Goal: Information Seeking & Learning: Check status

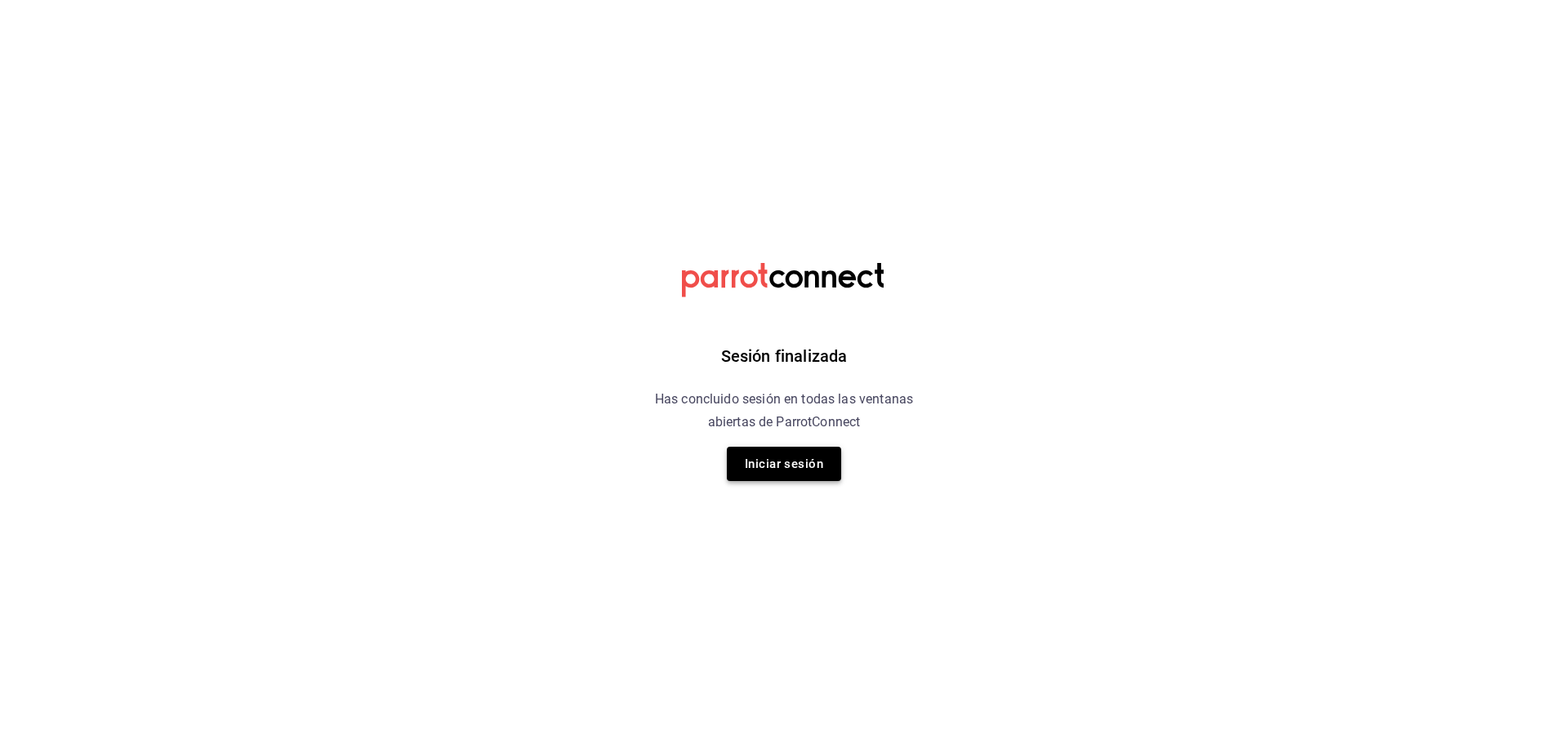
click at [793, 467] on button "Iniciar sesión" at bounding box center [784, 464] width 114 height 34
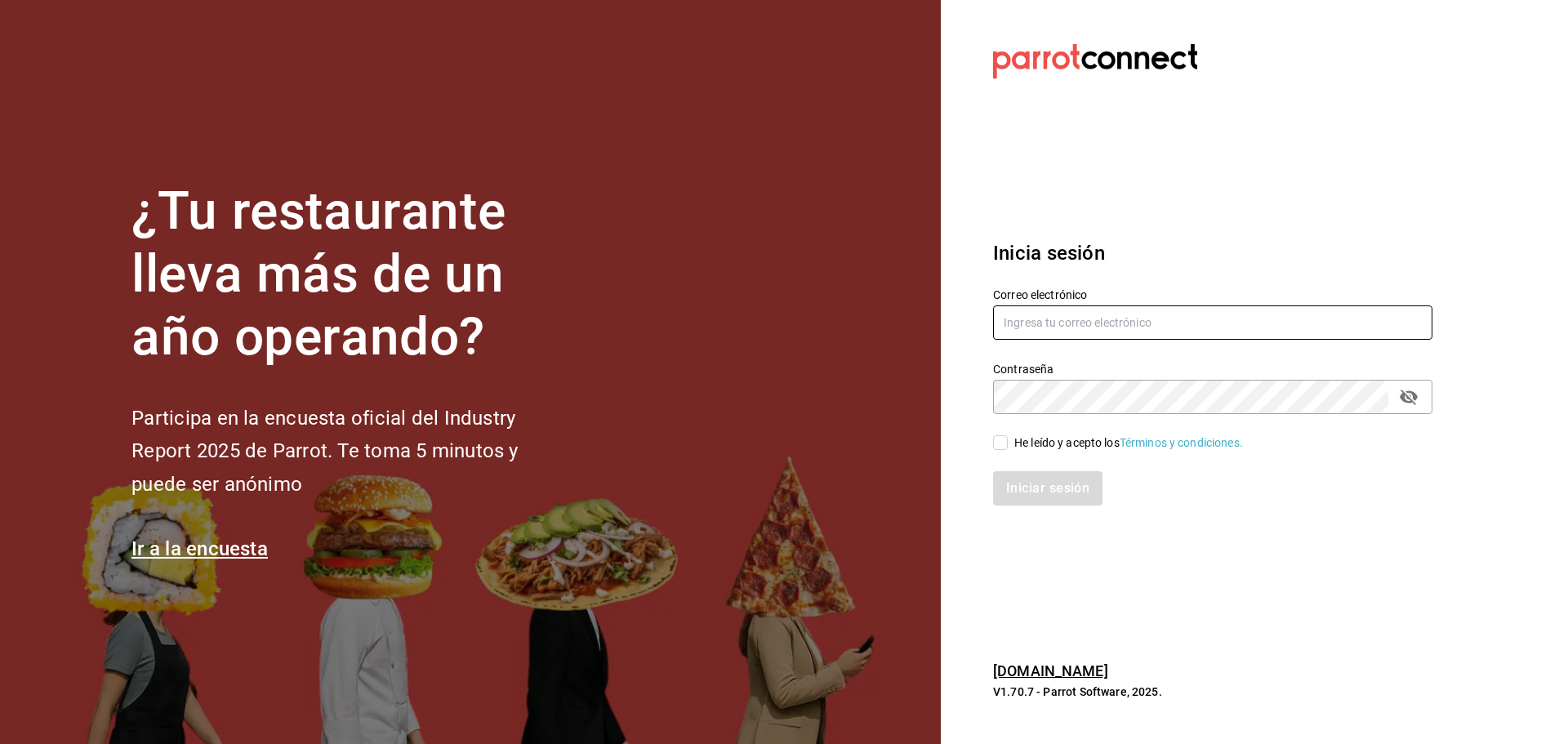
click at [1159, 335] on input "text" at bounding box center [1213, 323] width 440 height 34
type input "[EMAIL_ADDRESS][DOMAIN_NAME]"
click at [999, 450] on input "He leído y acepto los Términos y condiciones." at bounding box center [1001, 442] width 14 height 14
checkbox input "true"
click at [1049, 492] on button "Iniciar sesión" at bounding box center [1049, 488] width 111 height 34
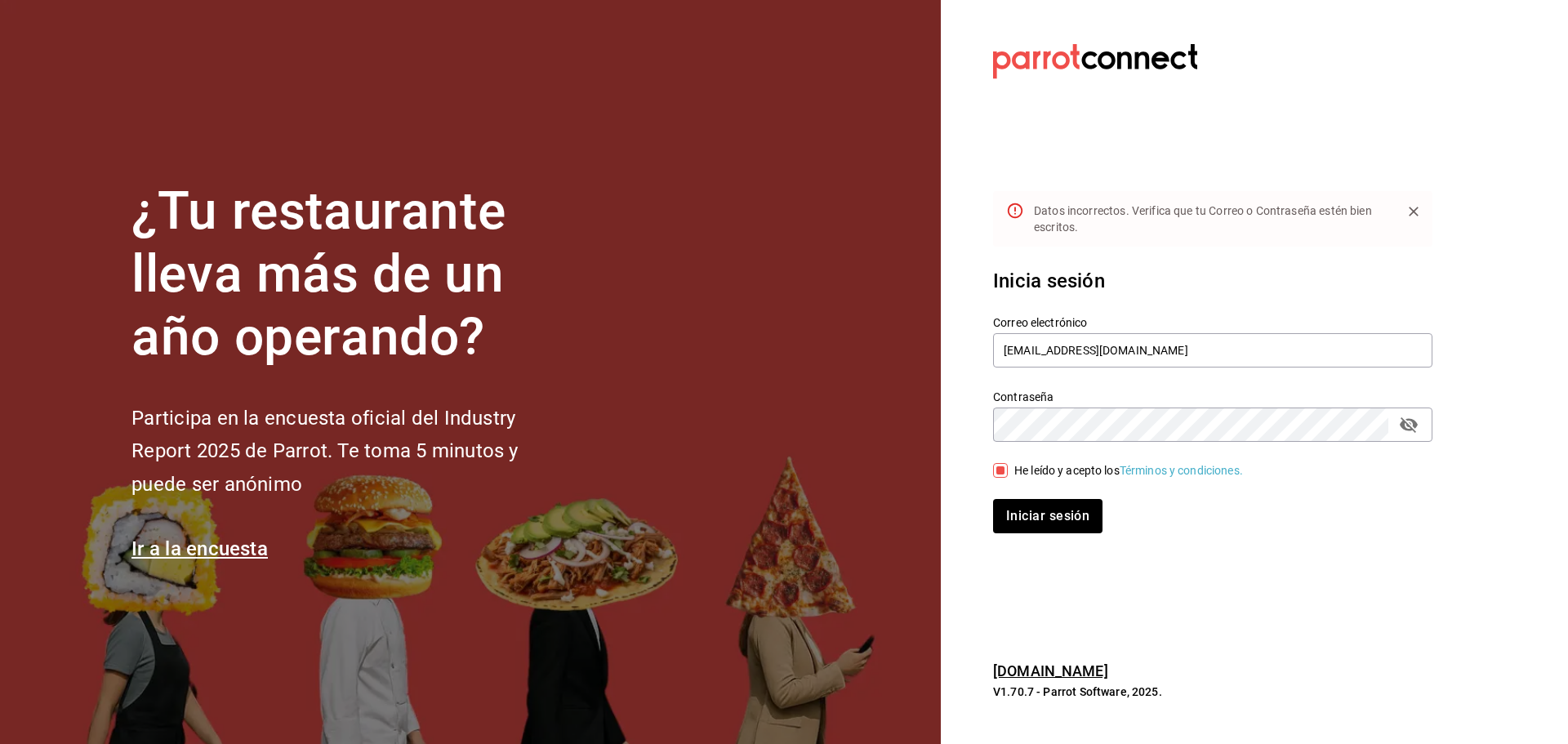
click at [1412, 428] on icon "passwordField" at bounding box center [1409, 425] width 18 height 15
click at [1069, 519] on button "Iniciar sesión" at bounding box center [1049, 517] width 111 height 34
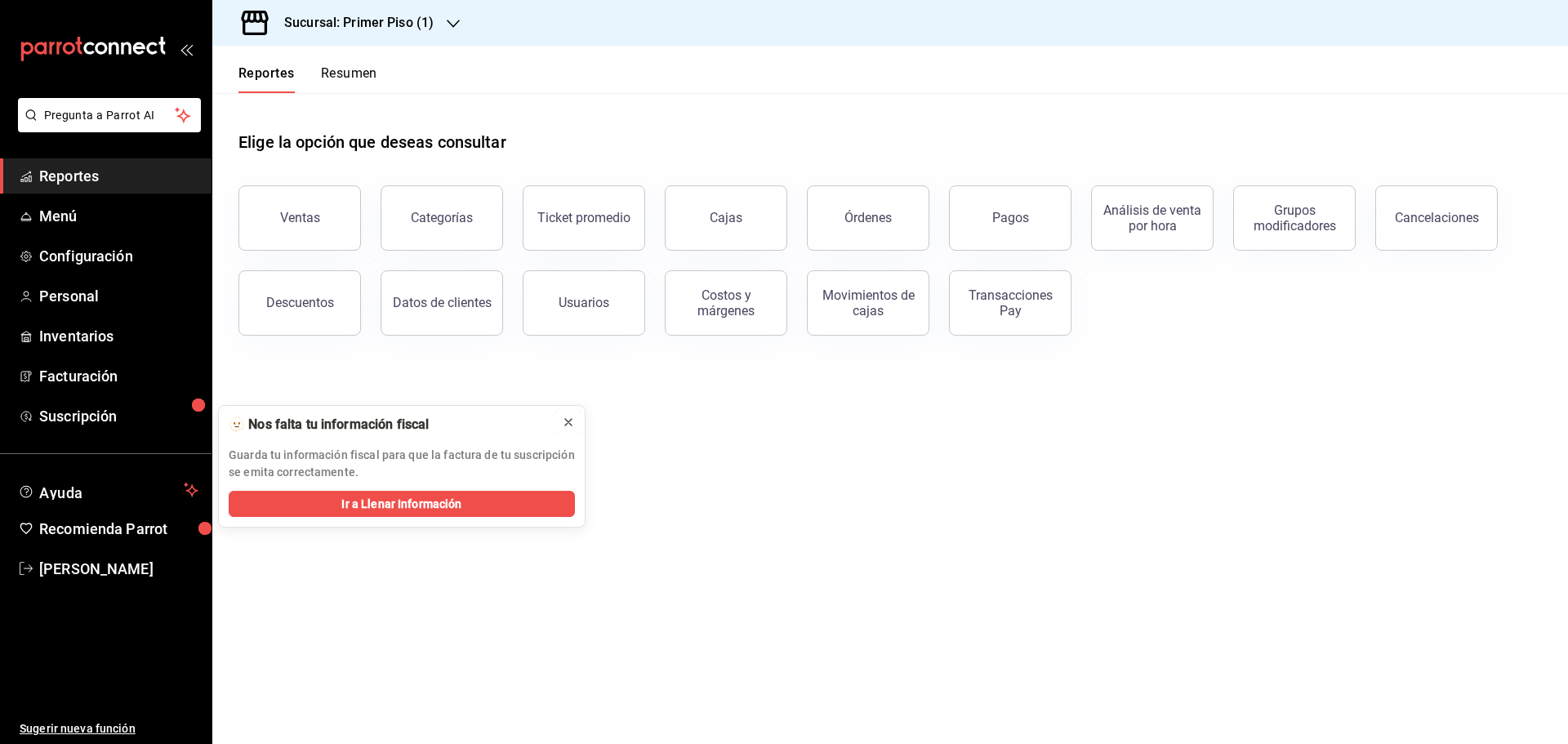
click at [559, 424] on button at bounding box center [568, 422] width 26 height 26
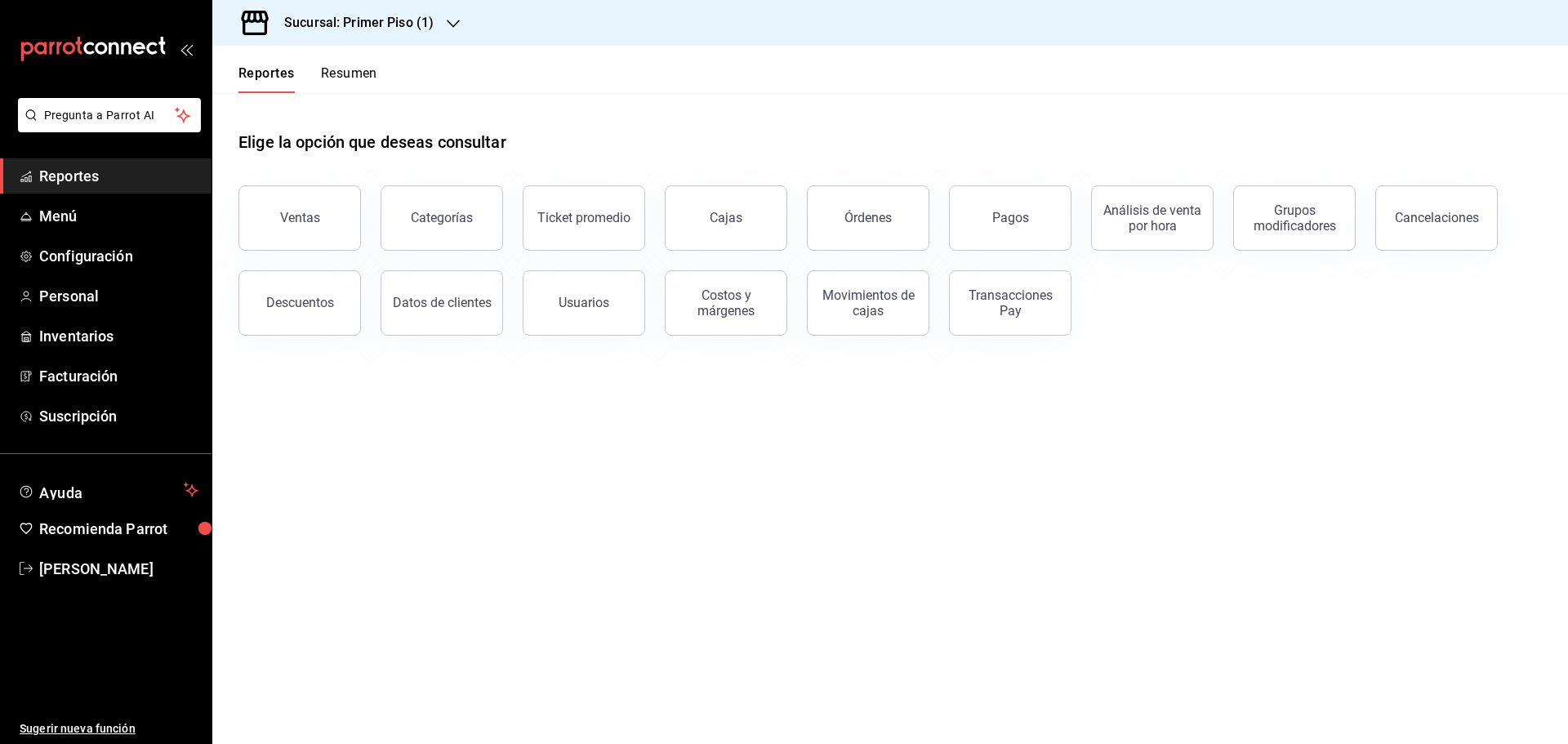
click at [442, 17] on div "Sucursal: Primer Piso (1)" at bounding box center [346, 22] width 241 height 45
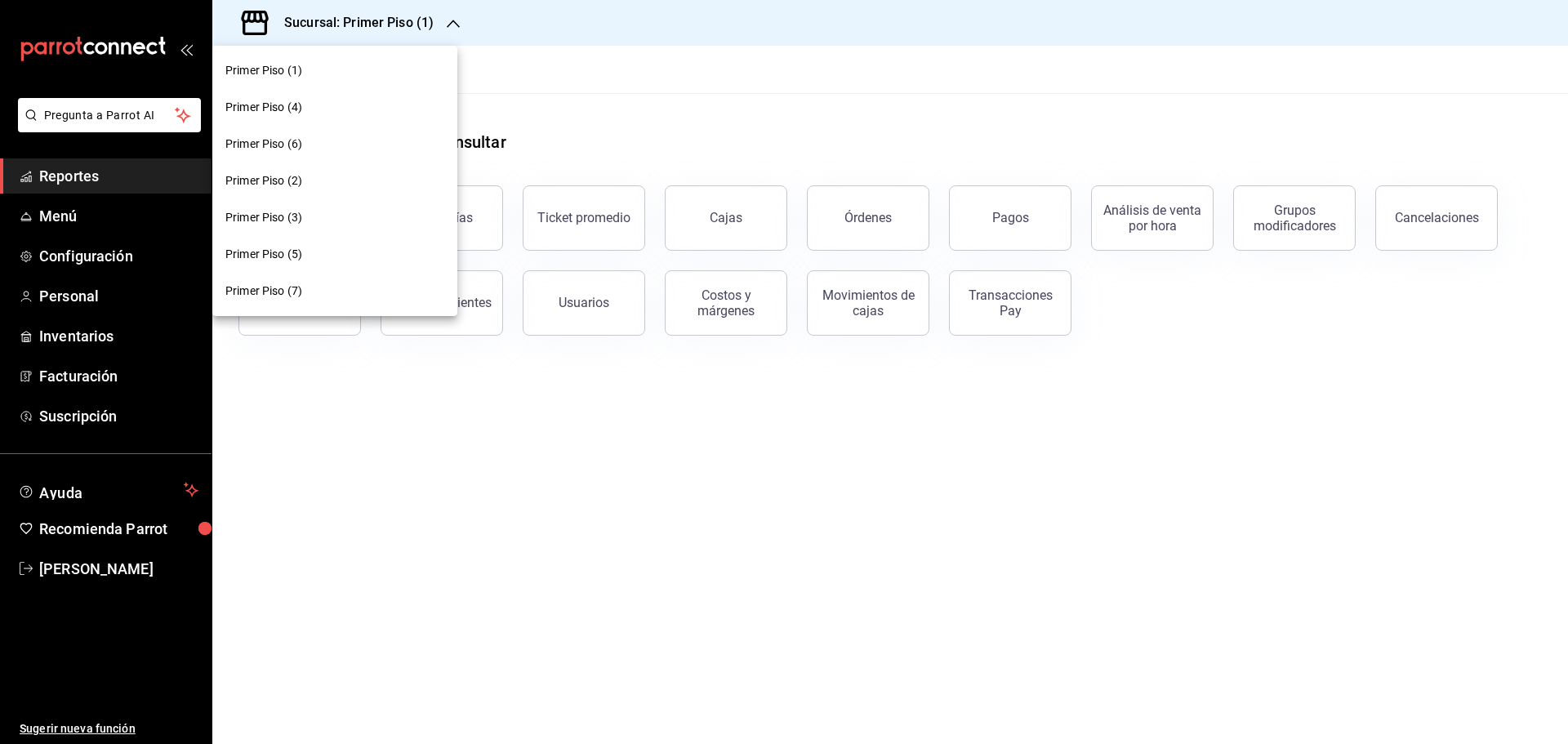
click at [567, 46] on div at bounding box center [784, 372] width 1568 height 744
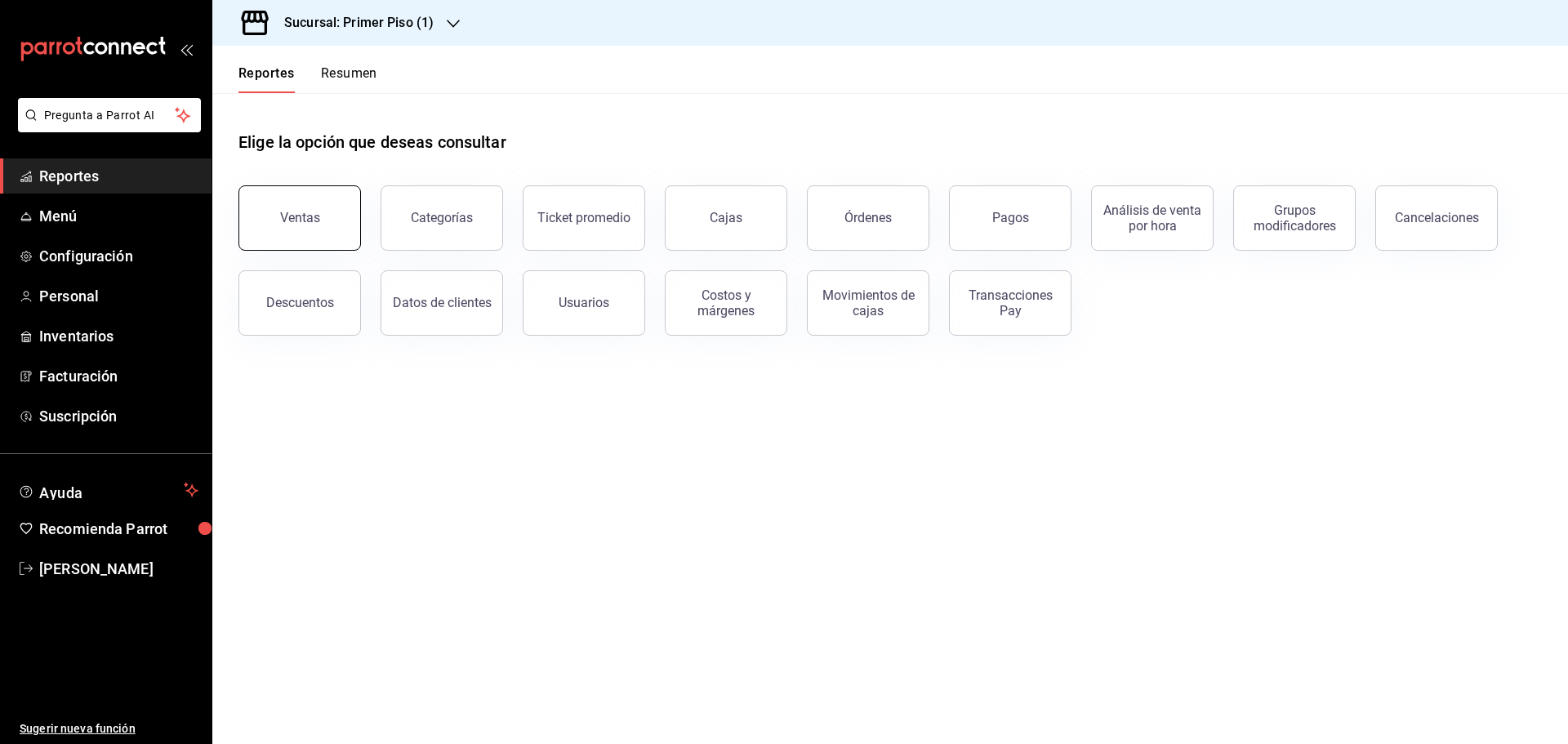
click at [320, 225] on button "Ventas" at bounding box center [299, 218] width 122 height 65
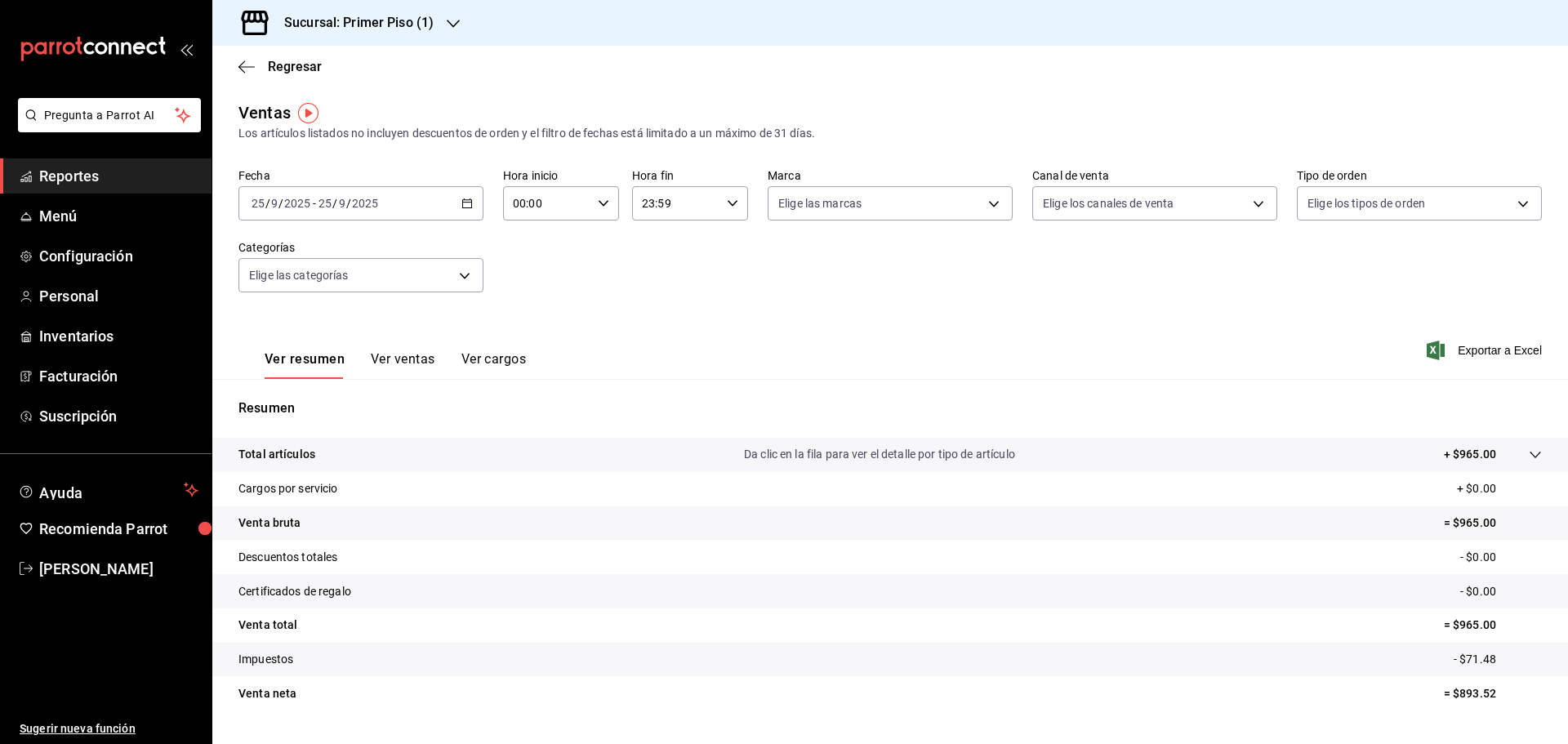
click at [458, 208] on div "[DATE] [DATE] - [DATE] [DATE]" at bounding box center [360, 203] width 245 height 34
click at [335, 400] on span "Rango de fechas" at bounding box center [316, 400] width 127 height 17
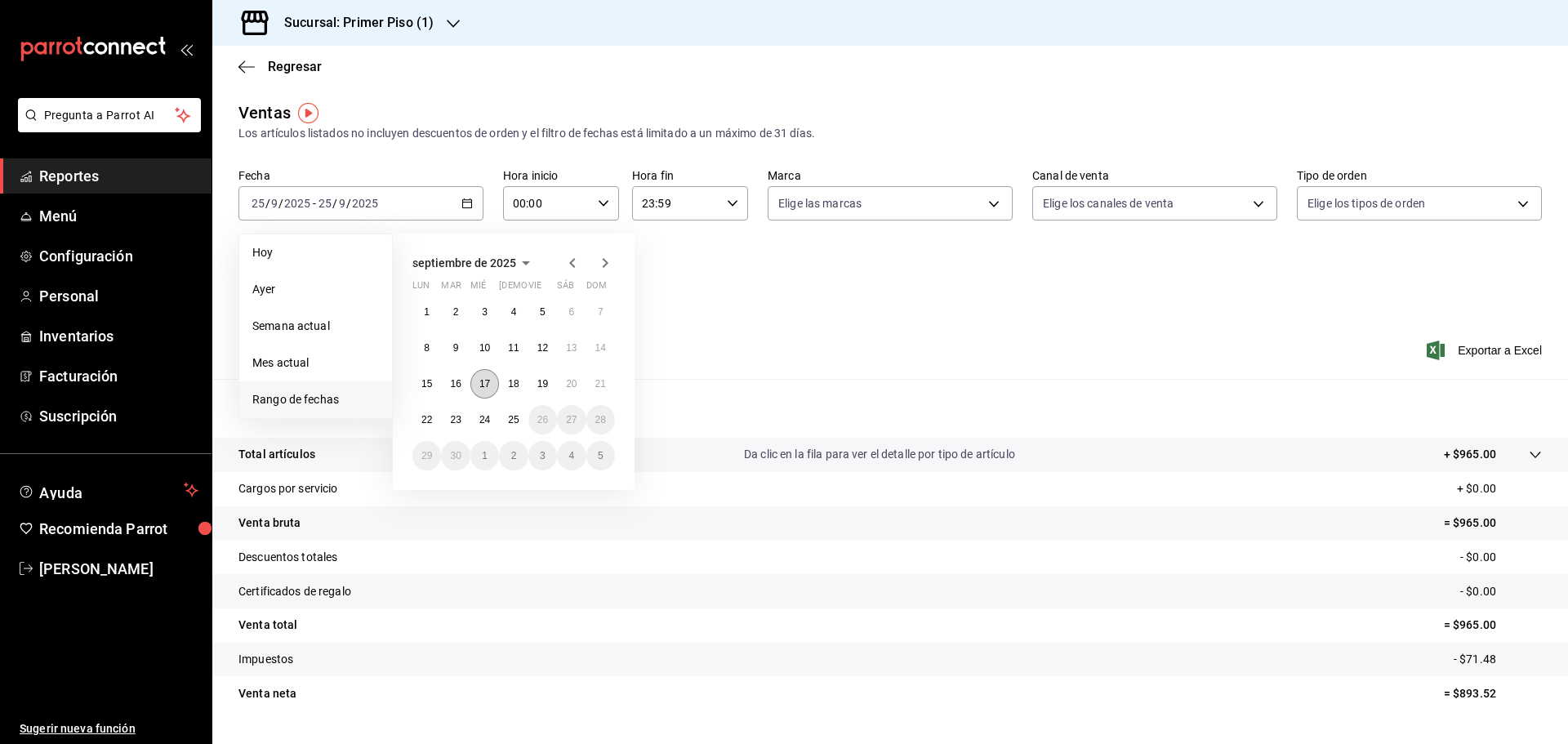
click at [489, 387] on abbr "17" at bounding box center [485, 384] width 11 height 12
click at [430, 417] on abbr "22" at bounding box center [427, 419] width 11 height 12
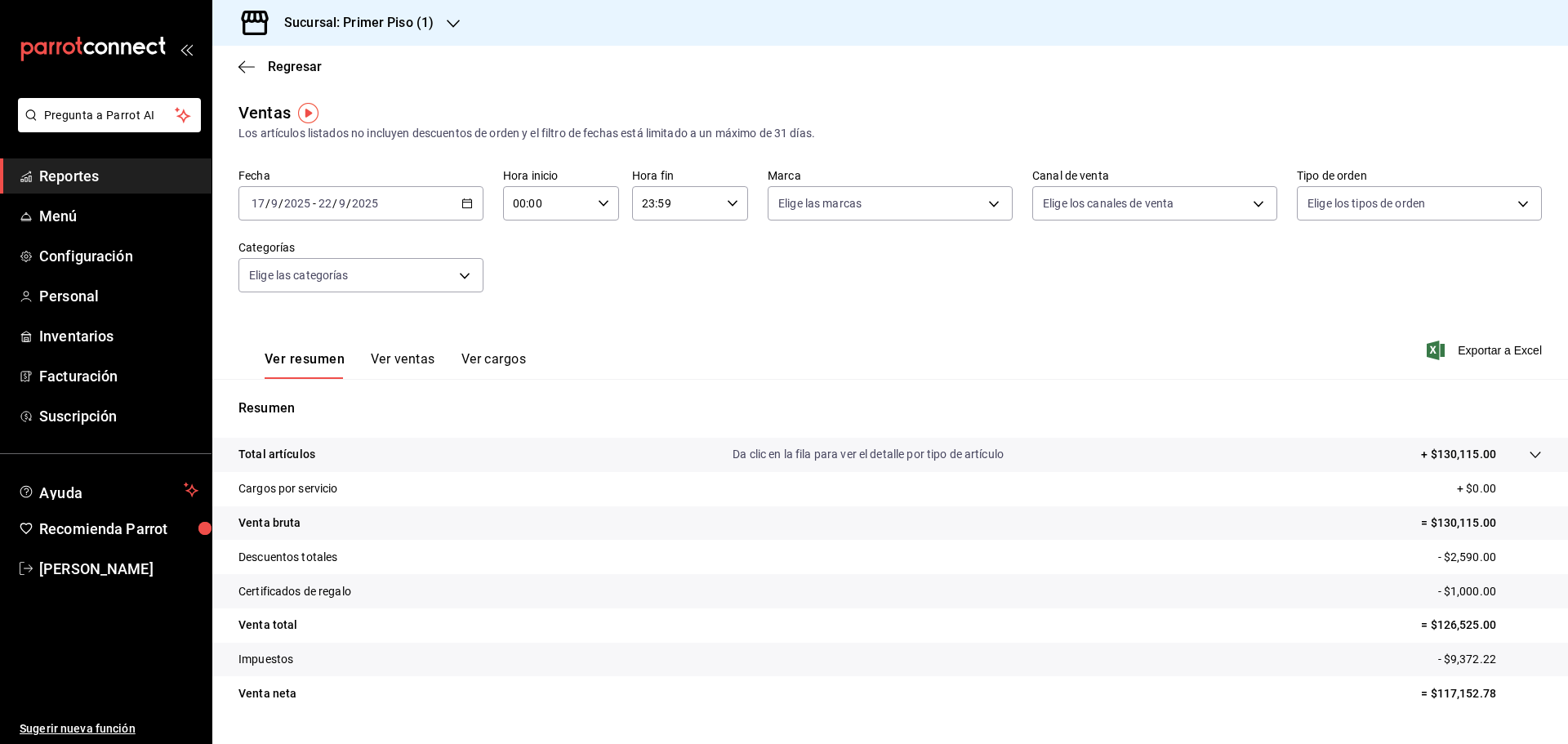
click at [422, 359] on button "Ver ventas" at bounding box center [403, 365] width 64 height 28
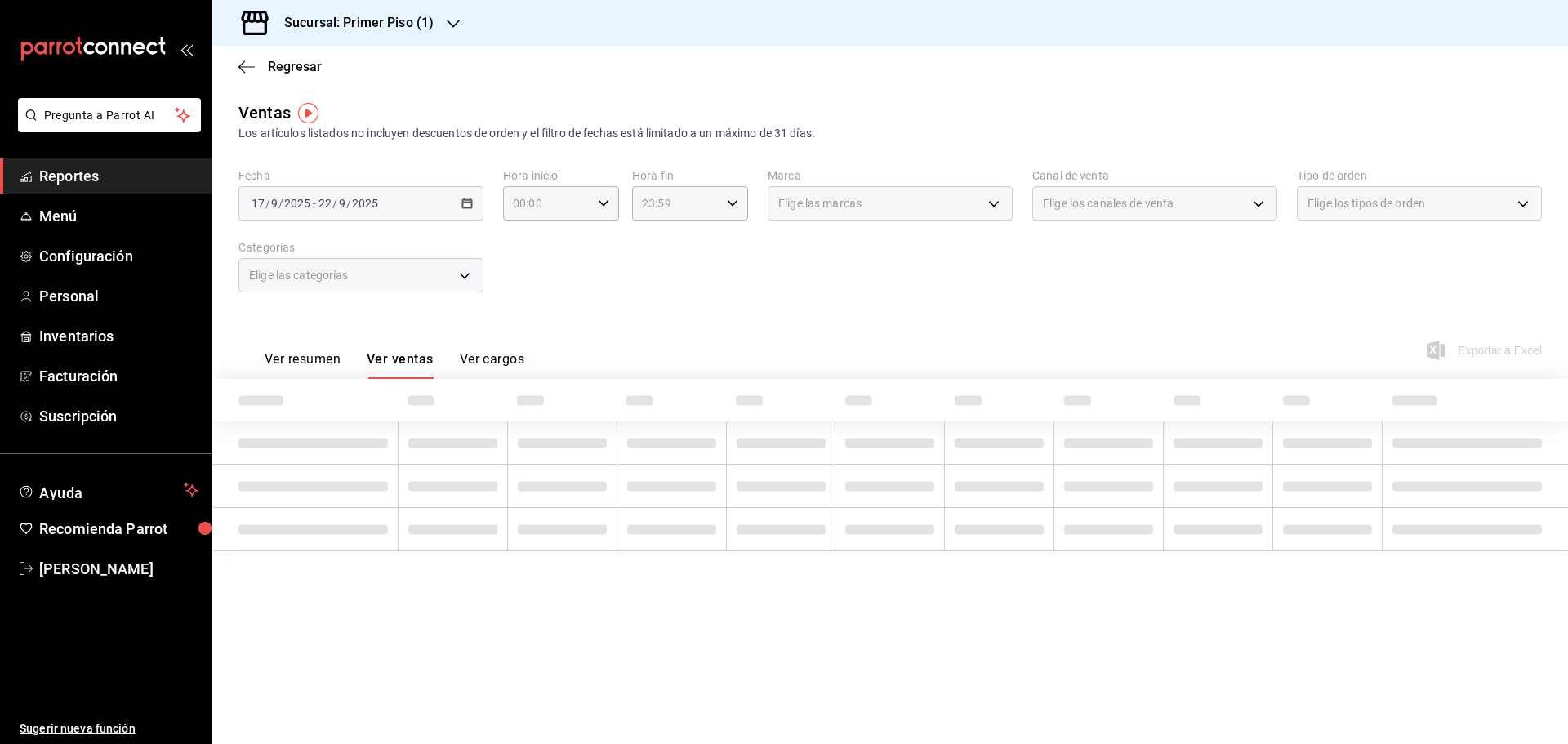
click at [316, 366] on button "Ver resumen" at bounding box center [302, 365] width 76 height 28
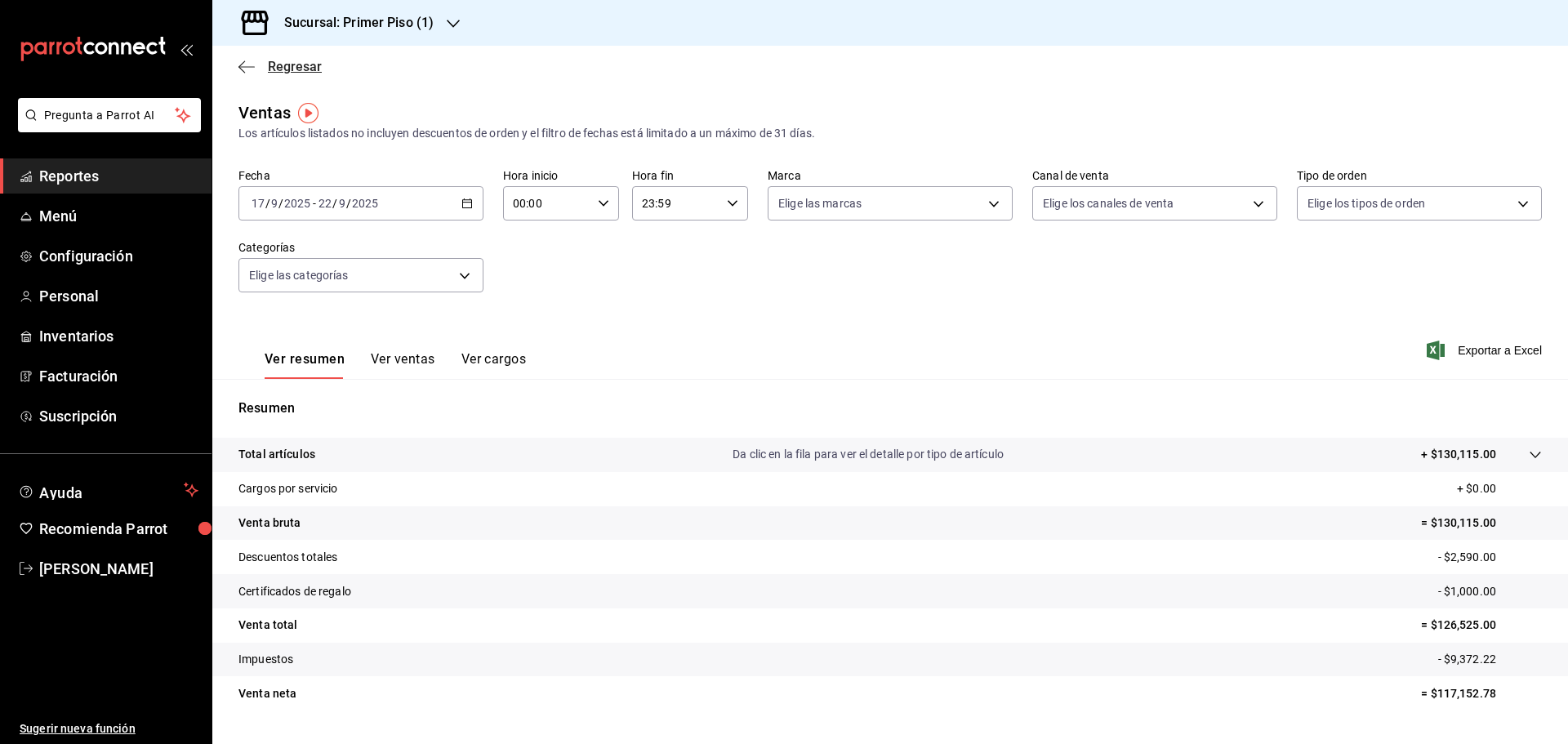
click at [247, 73] on icon "button" at bounding box center [246, 67] width 16 height 14
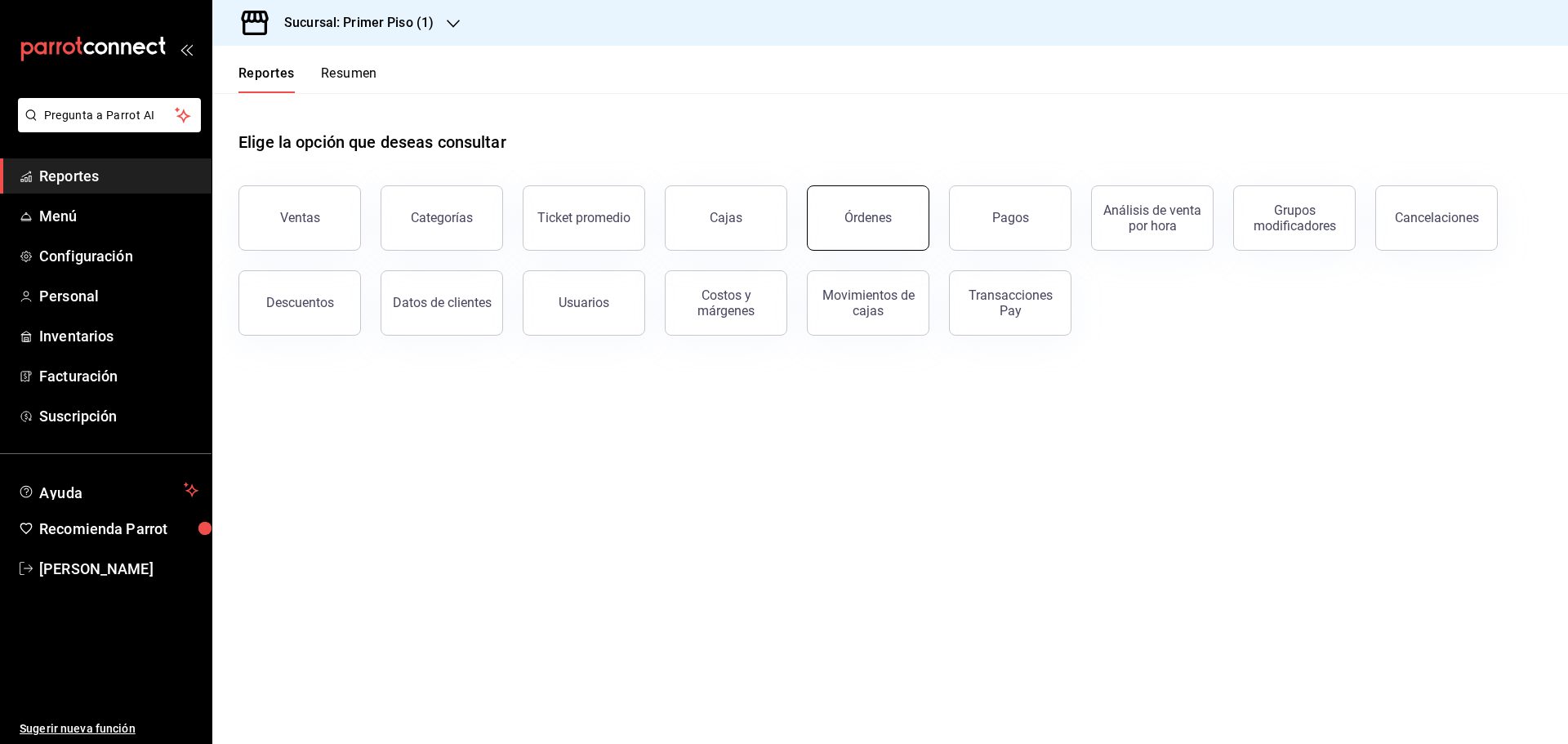
click at [878, 233] on button "Órdenes" at bounding box center [868, 218] width 122 height 65
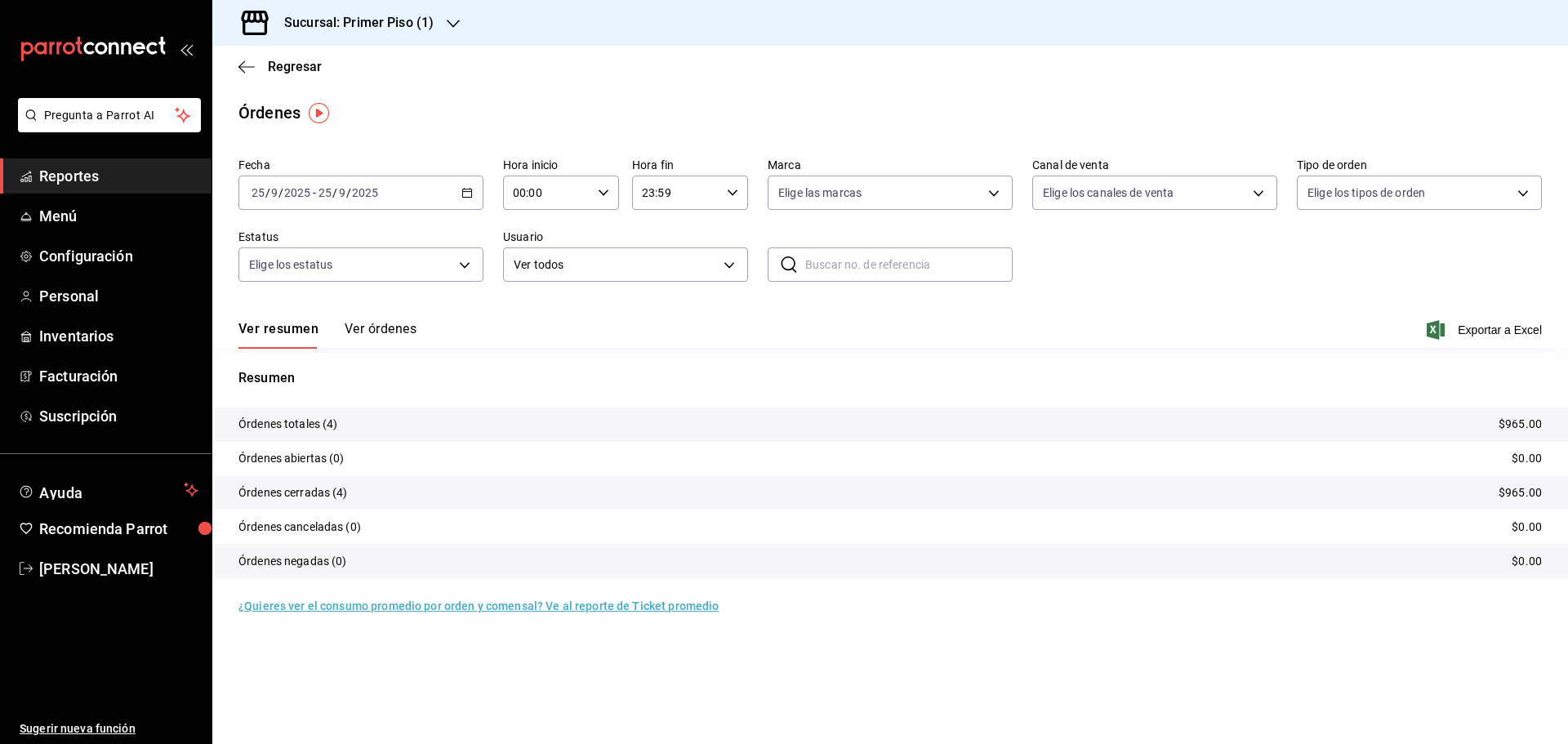
click at [449, 203] on div "[DATE] [DATE] - [DATE] [DATE]" at bounding box center [360, 193] width 245 height 34
click at [335, 420] on span "Rango de fechas" at bounding box center [316, 426] width 127 height 17
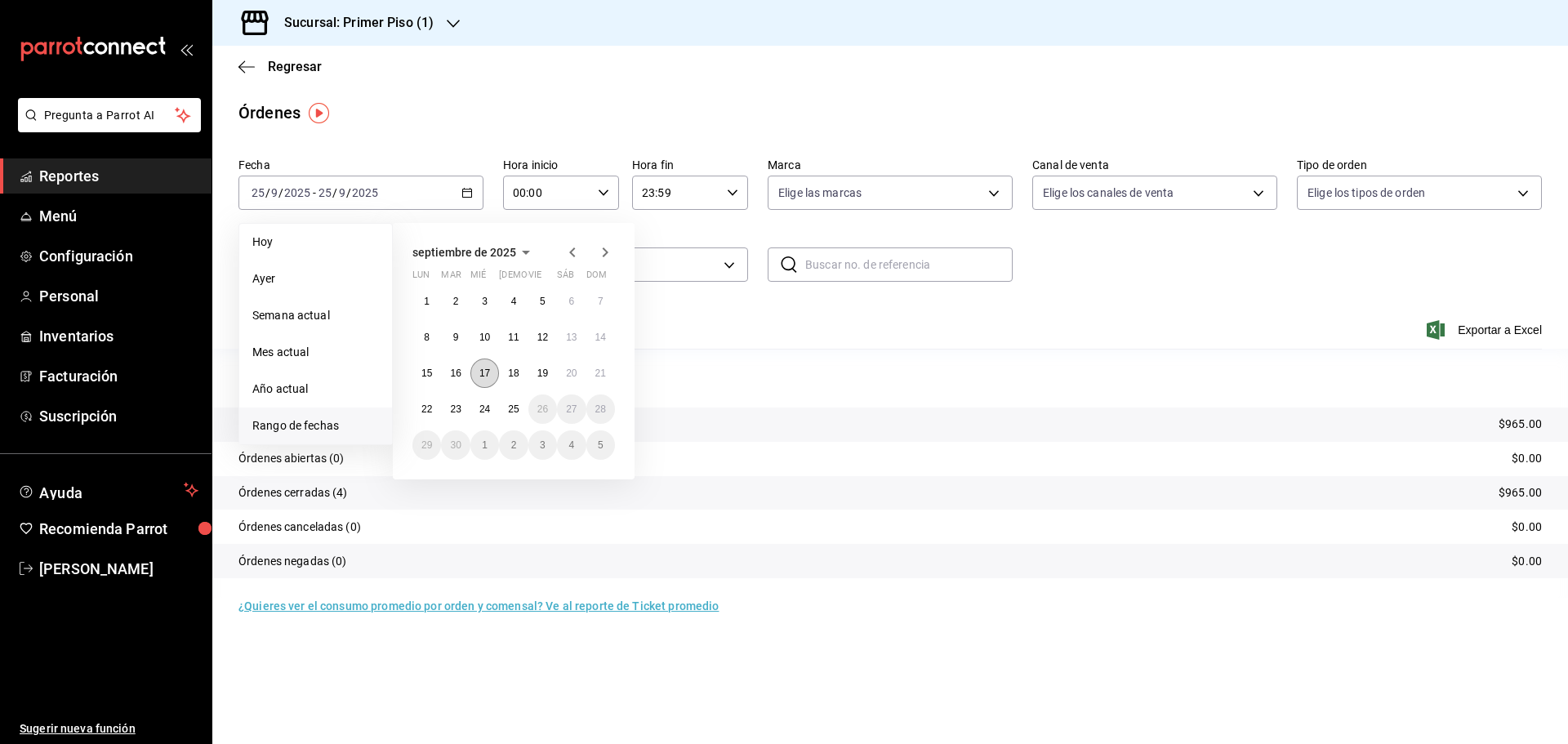
click at [484, 367] on button "17" at bounding box center [485, 373] width 29 height 29
click at [419, 409] on button "22" at bounding box center [426, 409] width 29 height 29
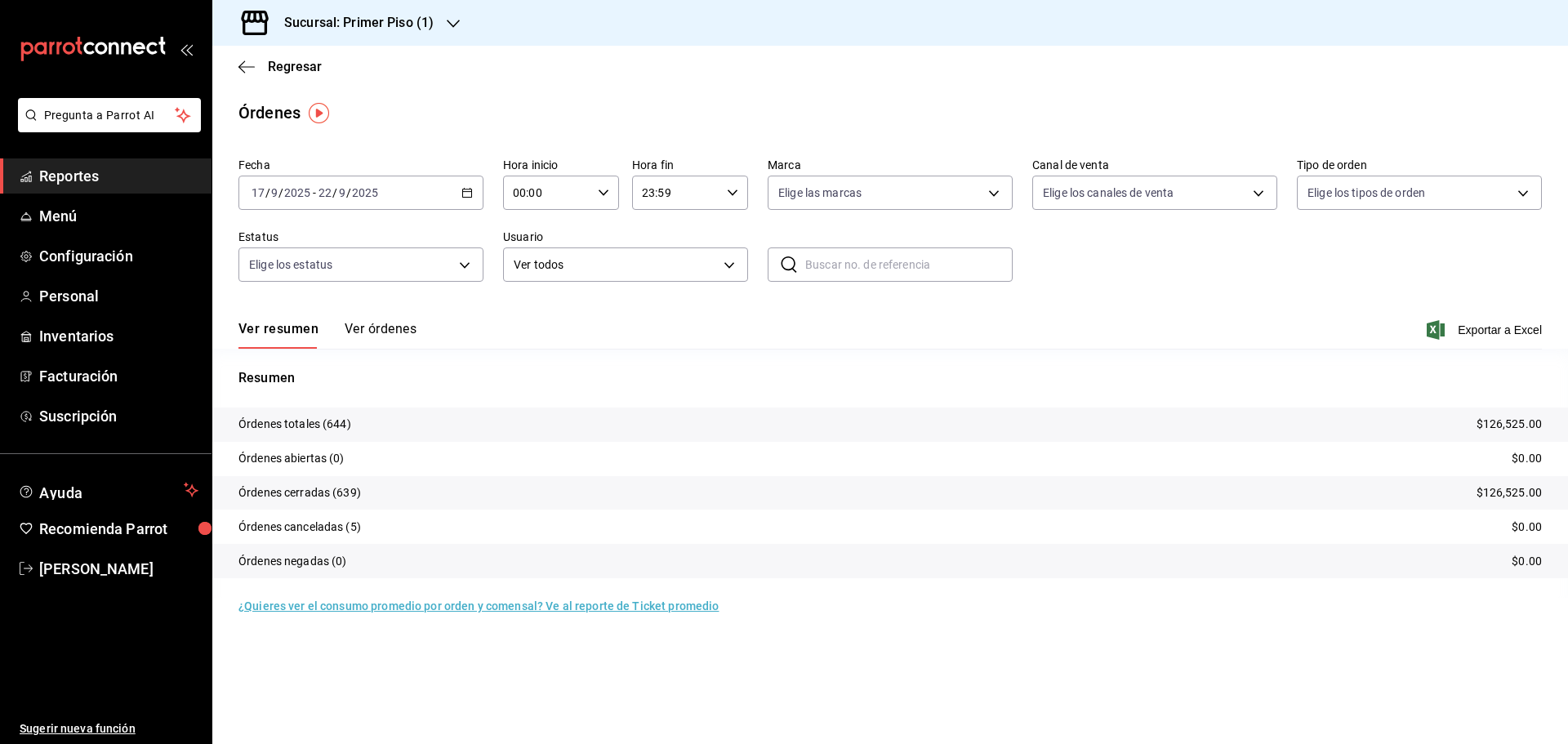
click at [461, 27] on div "Sucursal: Primer Piso (1)" at bounding box center [346, 22] width 241 height 45
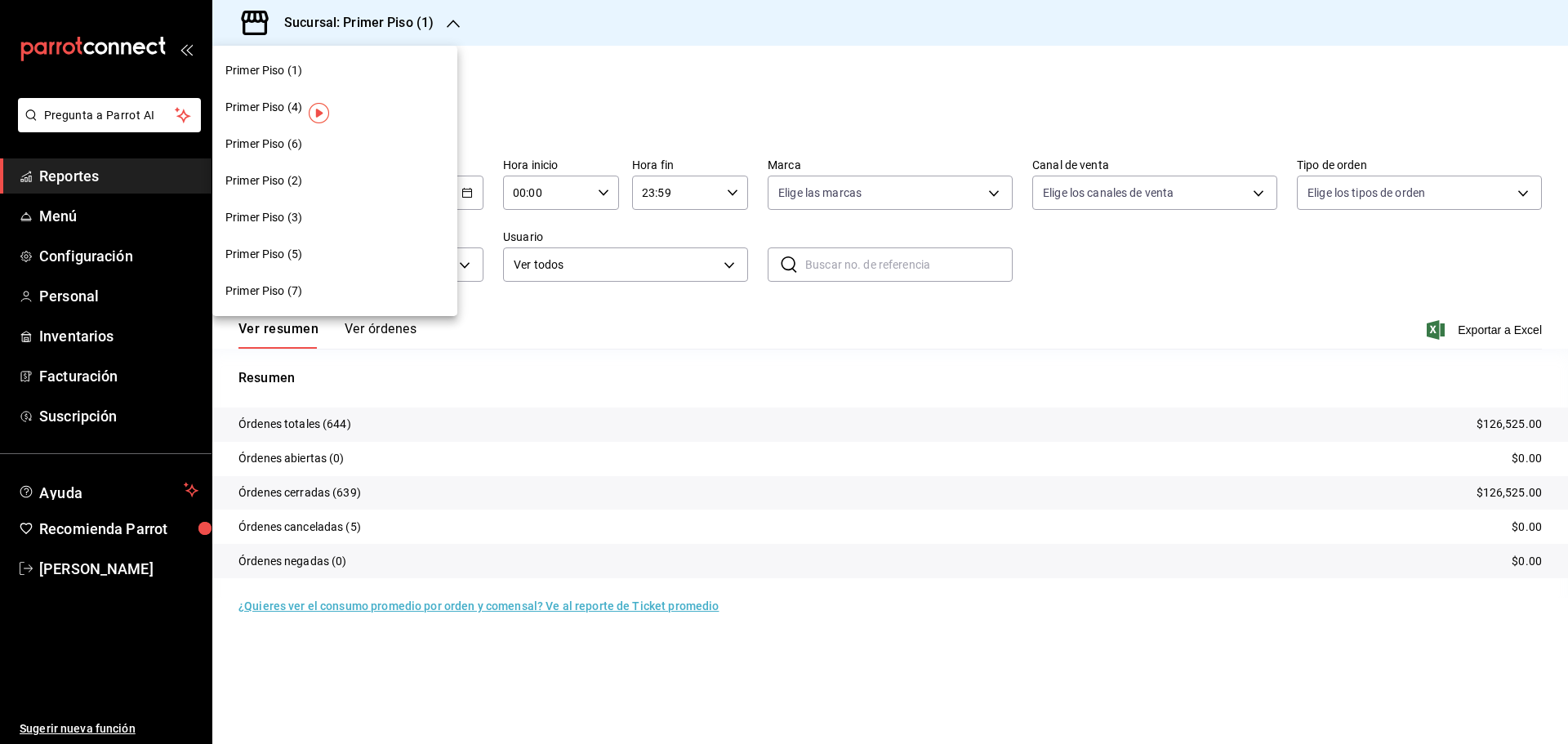
click at [291, 178] on span "Primer Piso (2)" at bounding box center [264, 180] width 77 height 17
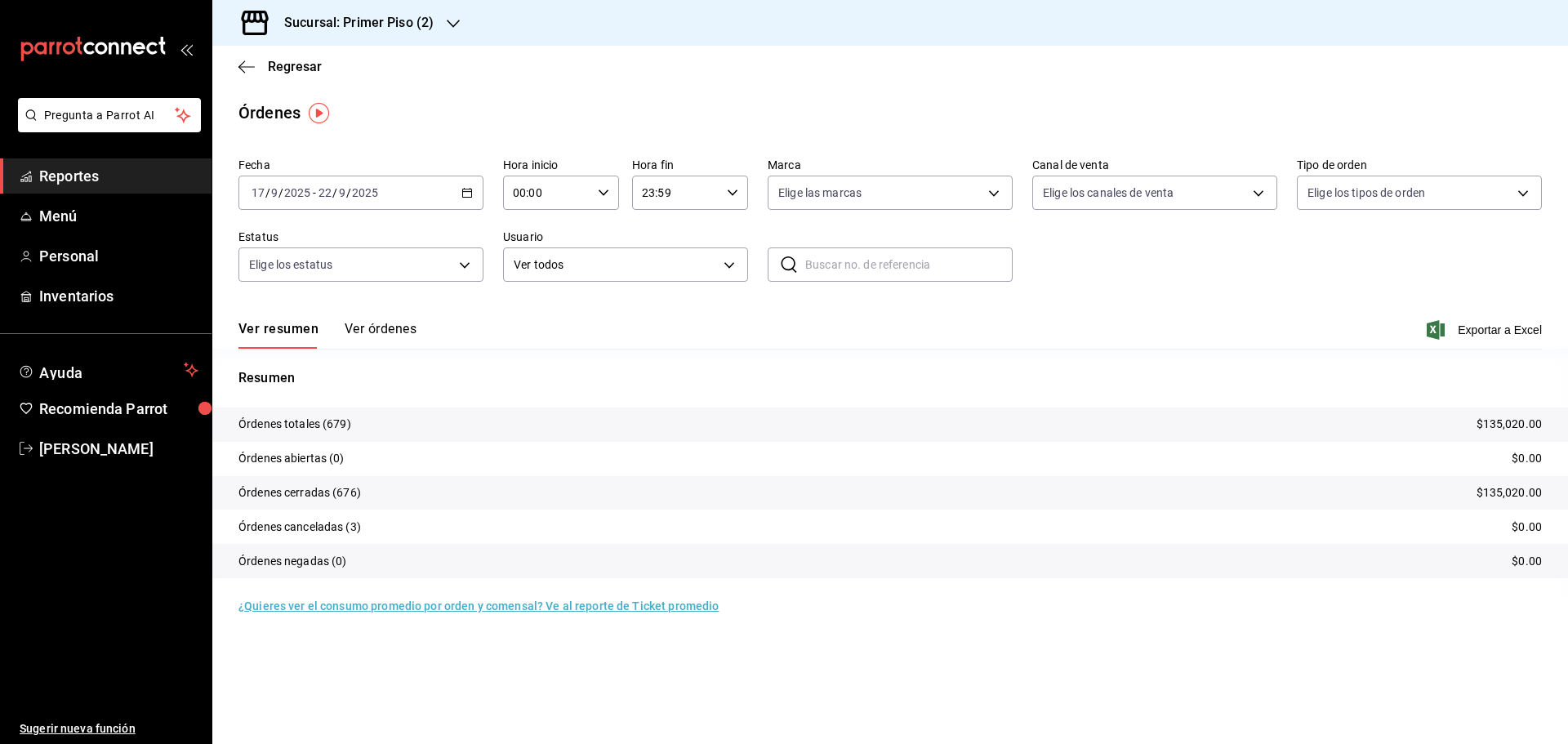
drag, startPoint x: 488, startPoint y: 8, endPoint x: 528, endPoint y: 57, distance: 63.3
click at [472, 24] on div "Sucursal: Primer Piso (2)" at bounding box center [890, 22] width 1356 height 45
click at [450, 24] on icon "button" at bounding box center [453, 23] width 13 height 8
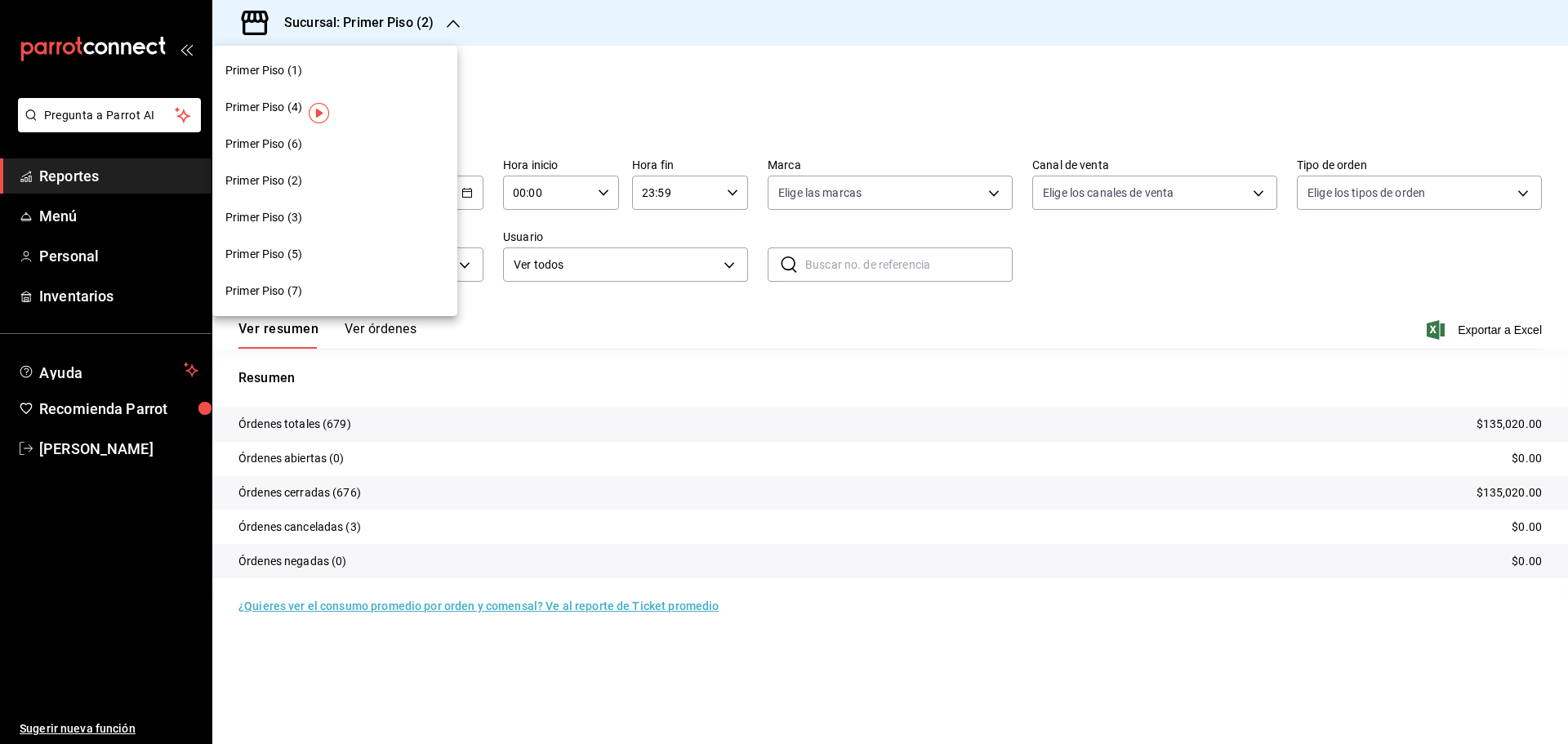
click at [597, 49] on div at bounding box center [784, 372] width 1568 height 744
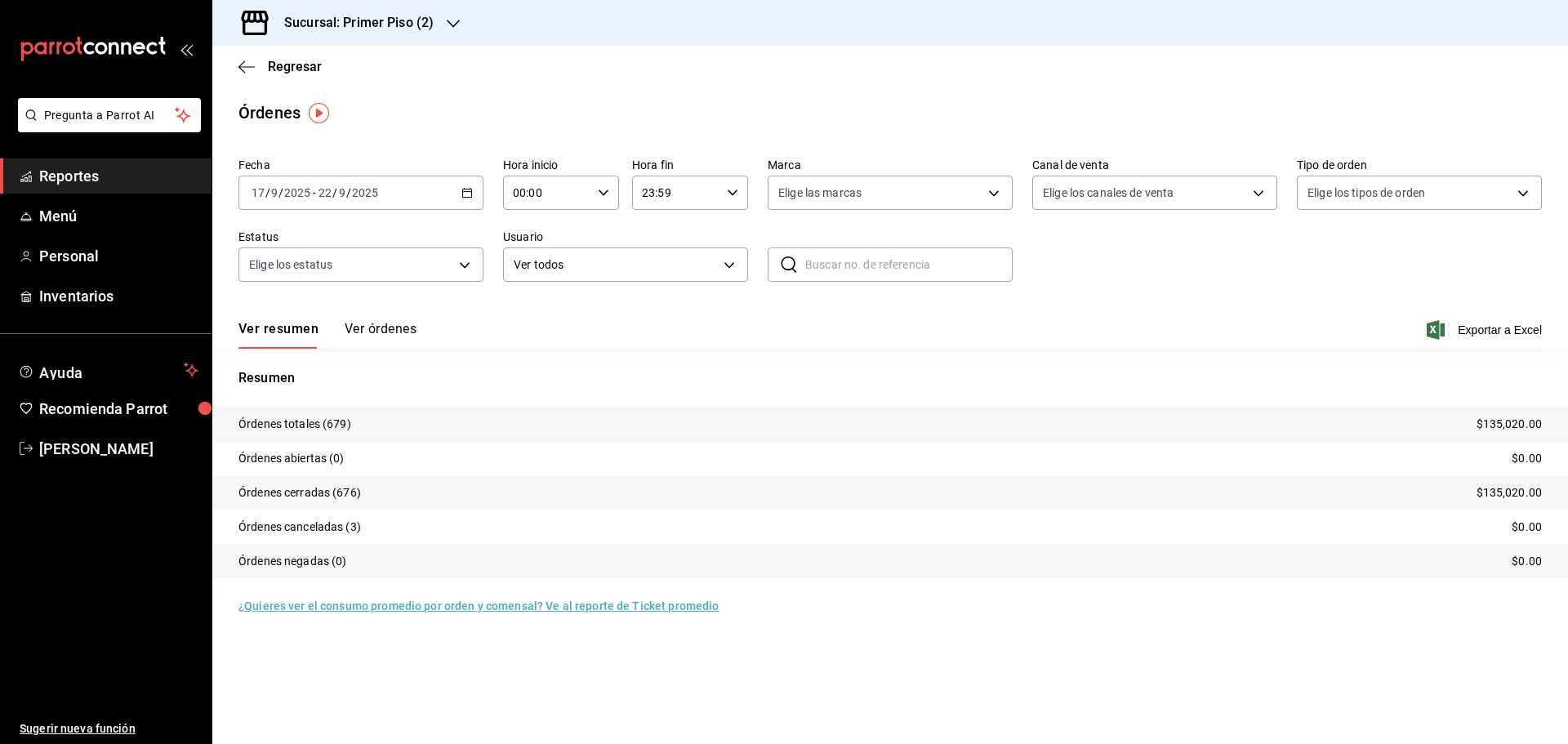
click at [455, 34] on div "Sucursal: Primer Piso (2)" at bounding box center [346, 22] width 241 height 45
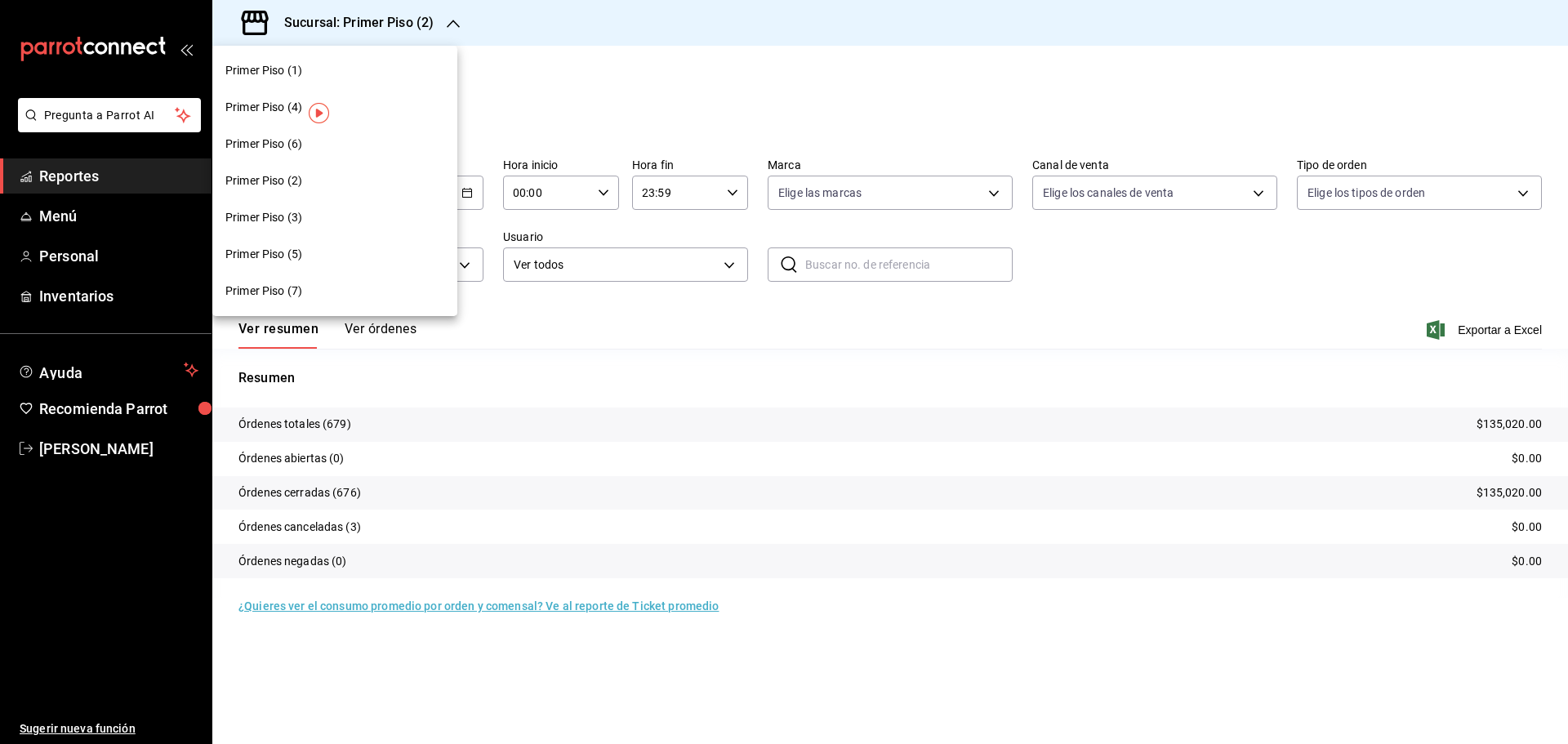
click at [359, 256] on div "Primer Piso (5)" at bounding box center [334, 254] width 219 height 17
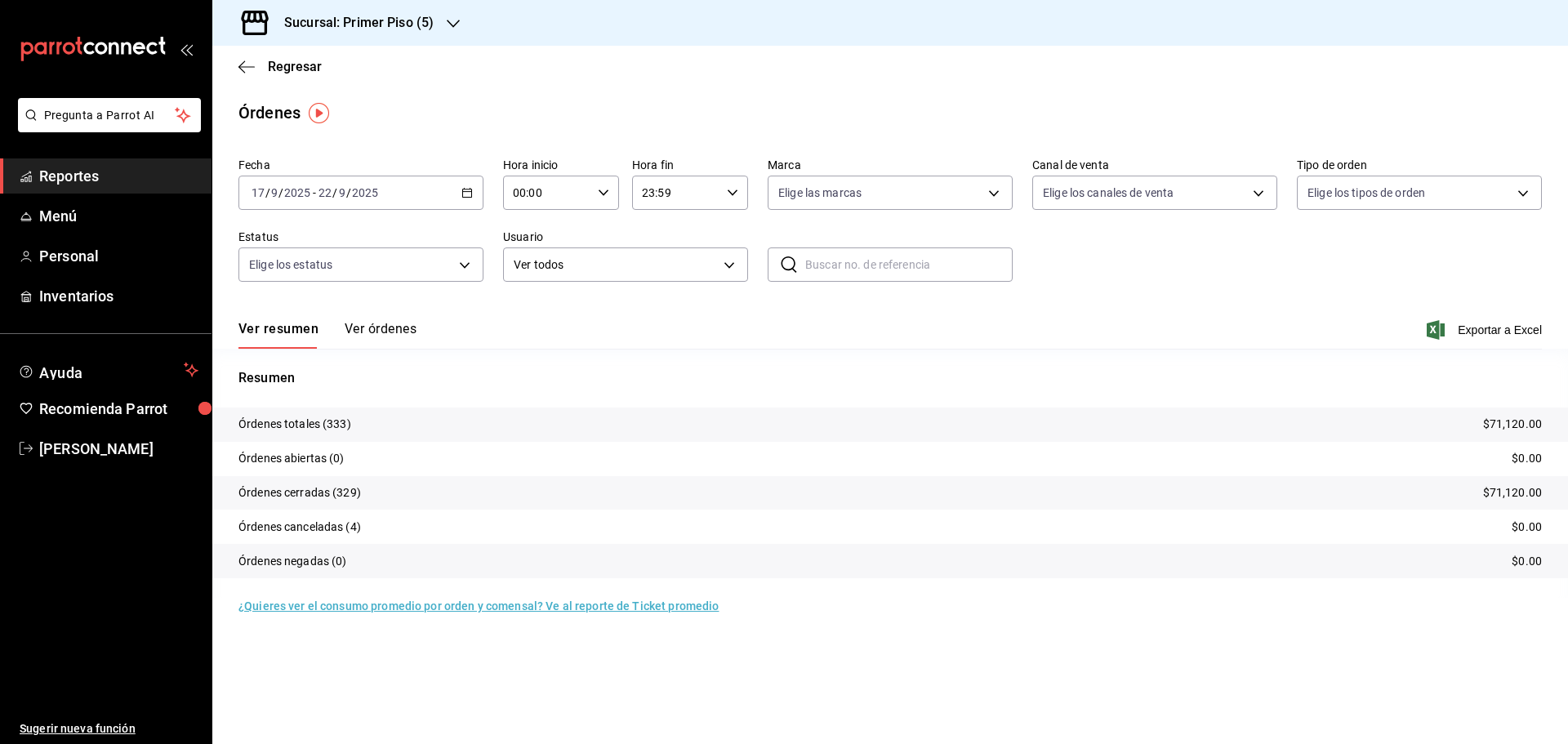
click at [447, 21] on icon "button" at bounding box center [453, 23] width 13 height 13
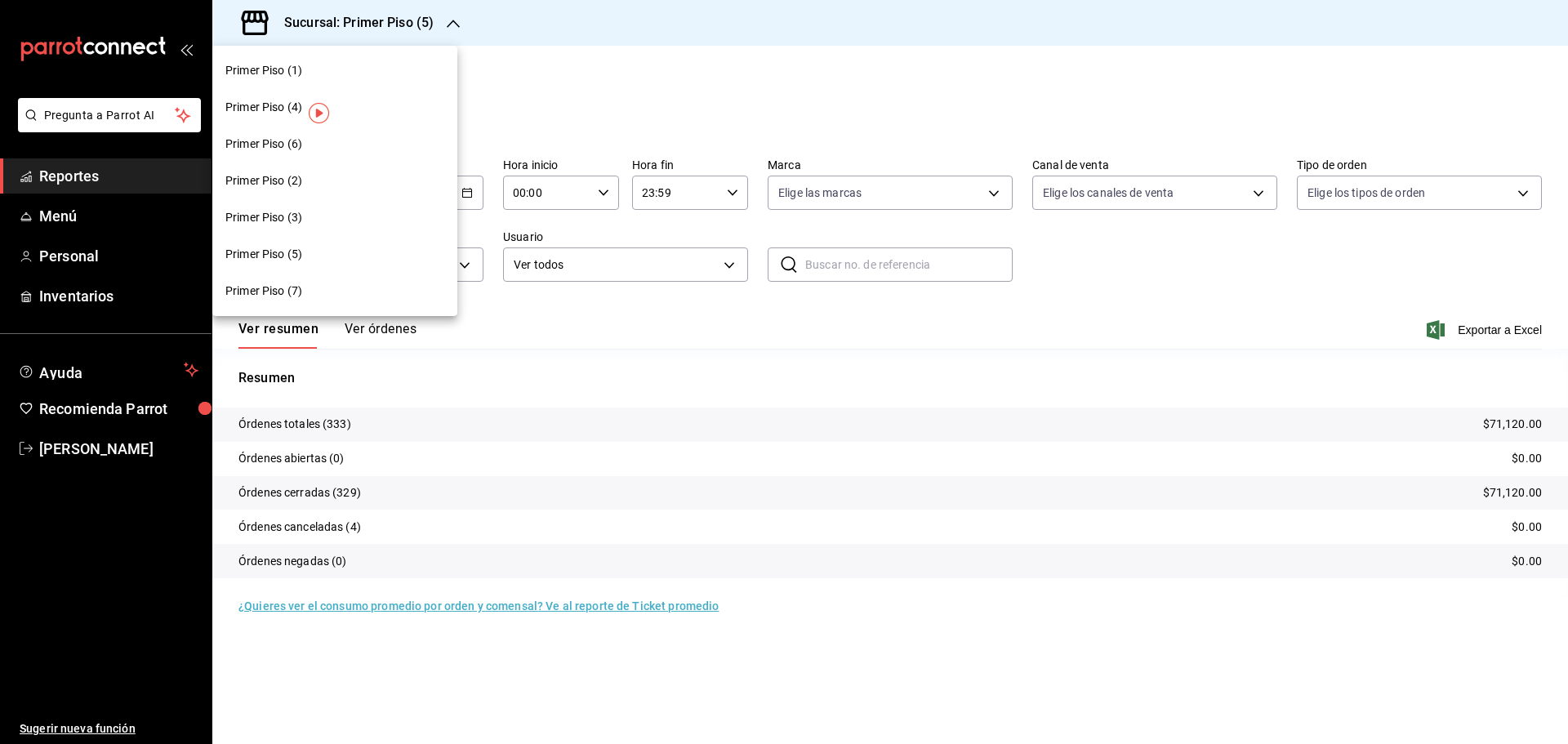
click at [381, 293] on div "Primer Piso (7)" at bounding box center [334, 291] width 219 height 17
